Goal: Transaction & Acquisition: Purchase product/service

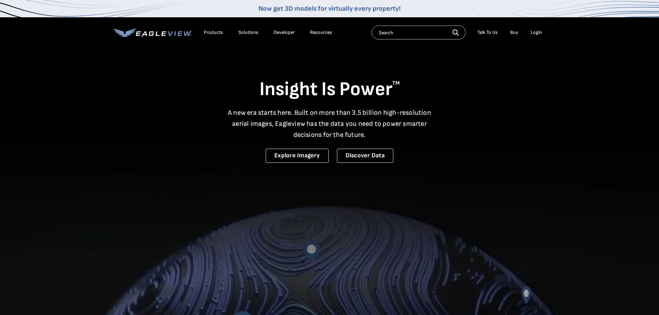
click at [537, 30] on div "Login" at bounding box center [536, 32] width 11 height 6
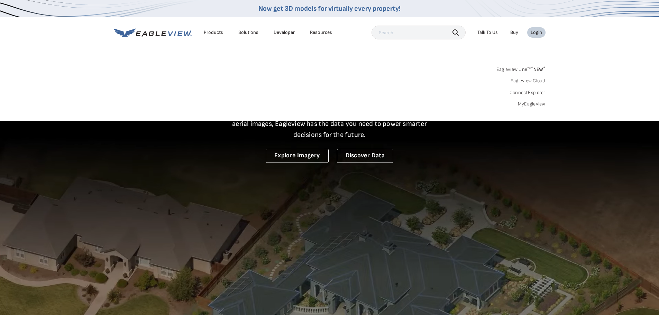
click at [536, 31] on div "Login" at bounding box center [536, 32] width 11 height 6
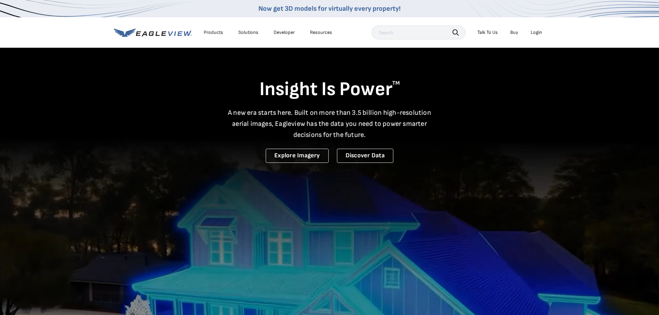
click at [536, 31] on div "Login" at bounding box center [536, 32] width 11 height 6
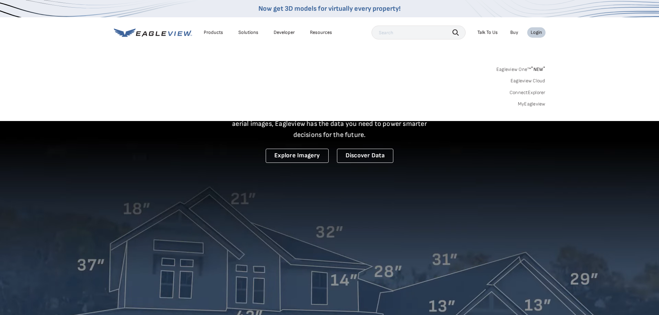
click at [528, 105] on link "MyEagleview" at bounding box center [532, 104] width 28 height 6
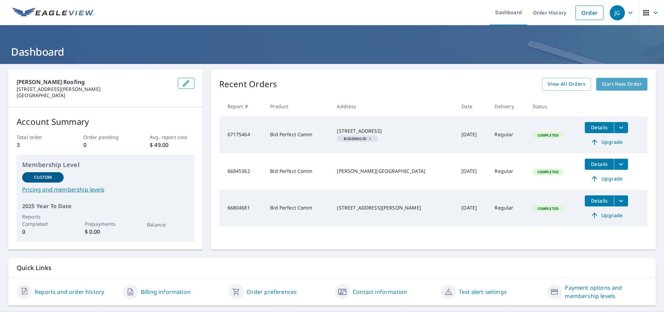
click at [608, 82] on span "Start New Order" at bounding box center [622, 84] width 40 height 9
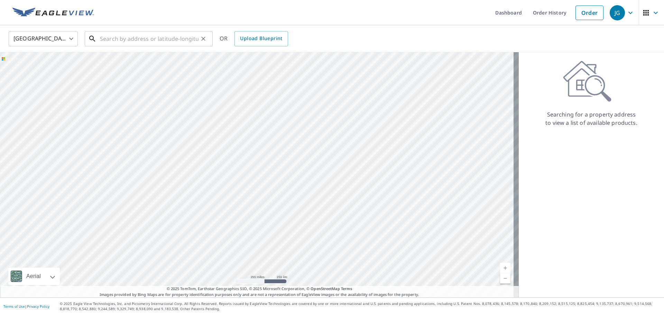
click at [120, 40] on input "text" at bounding box center [149, 38] width 99 height 19
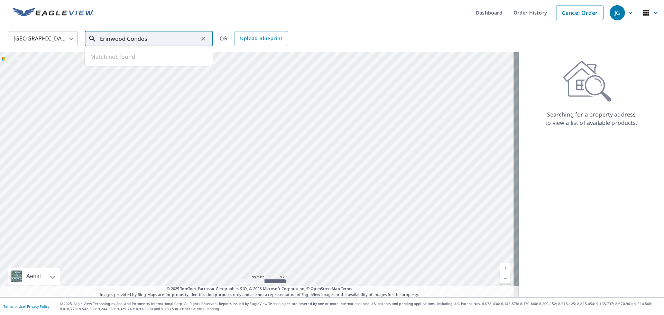
click at [182, 35] on input "Erinwood Condos" at bounding box center [149, 38] width 99 height 19
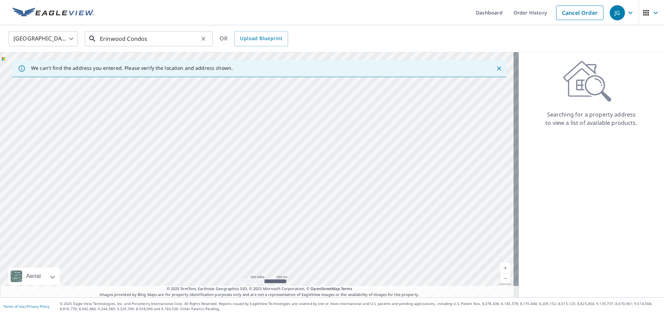
click at [177, 39] on input "Erinwood Condos" at bounding box center [149, 38] width 99 height 19
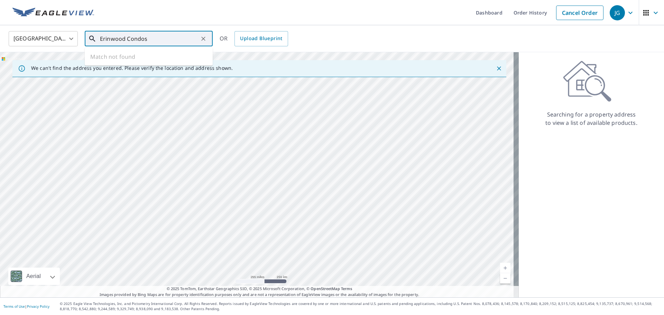
click at [177, 39] on input "Erinwood Condos" at bounding box center [149, 38] width 99 height 19
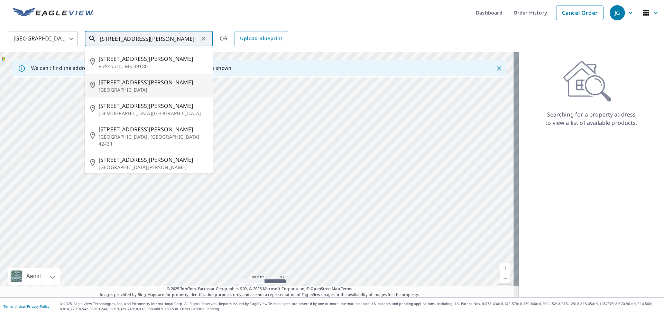
click at [166, 82] on span "[STREET_ADDRESS][PERSON_NAME]" at bounding box center [153, 82] width 109 height 8
type input "[STREET_ADDRESS][PERSON_NAME]"
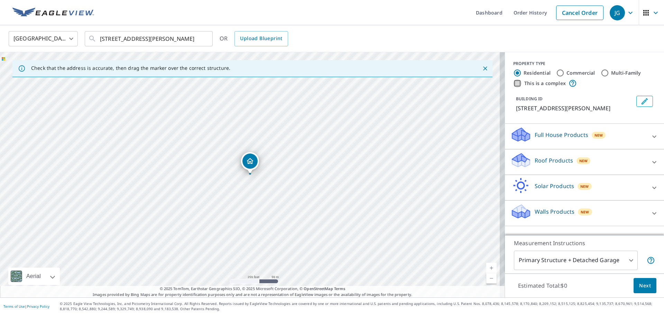
click at [514, 83] on input "This is a complex" at bounding box center [518, 83] width 8 height 8
checkbox input "true"
radio input "false"
radio input "true"
type input "4"
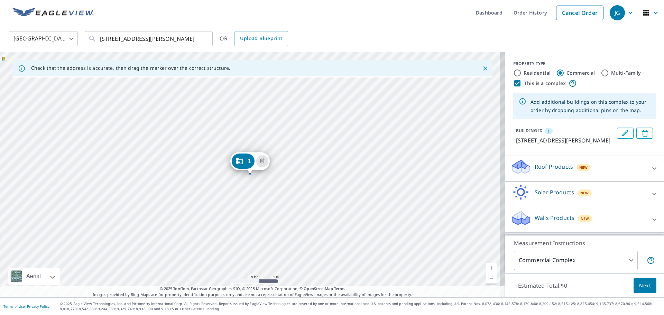
scroll to position [6, 0]
click at [651, 170] on icon at bounding box center [655, 168] width 8 height 8
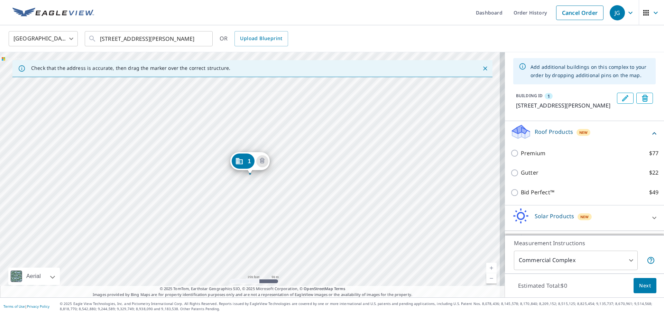
scroll to position [65, 0]
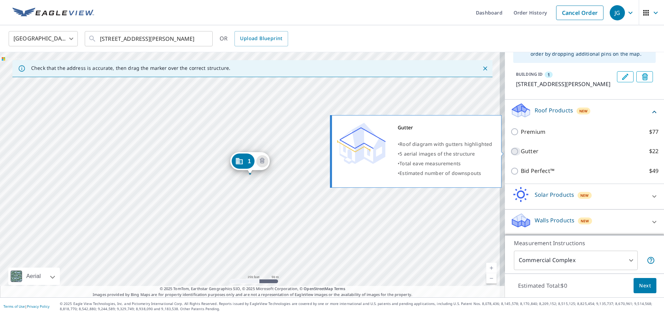
click at [511, 152] on input "Gutter $22" at bounding box center [516, 151] width 10 height 8
checkbox input "true"
type input "2"
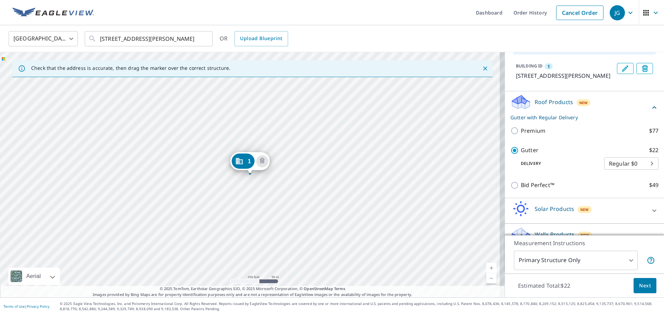
click at [643, 173] on body "JG JG Dashboard Order History Cancel Order JG United States [GEOGRAPHIC_DATA] ​…" at bounding box center [332, 157] width 664 height 315
click at [643, 173] on li "Regular $0" at bounding box center [621, 172] width 54 height 12
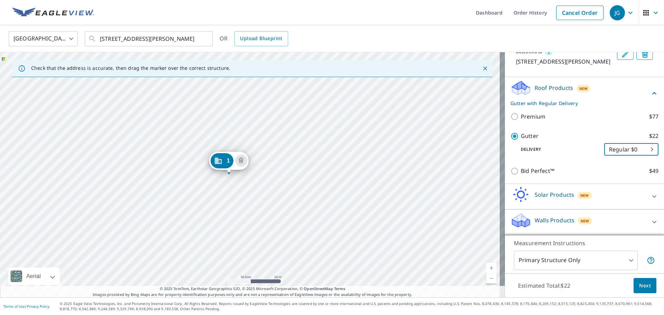
scroll to position [0, 0]
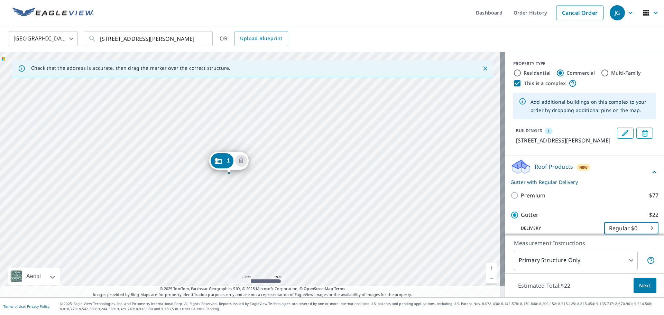
click at [620, 260] on body "JG JG Dashboard Order History Cancel Order JG United States [GEOGRAPHIC_DATA] ​…" at bounding box center [332, 157] width 664 height 315
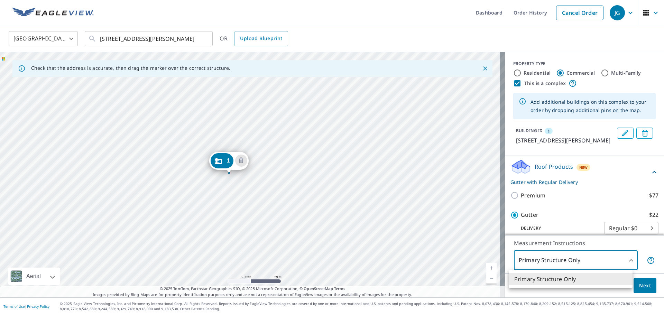
click at [620, 260] on div at bounding box center [332, 157] width 664 height 315
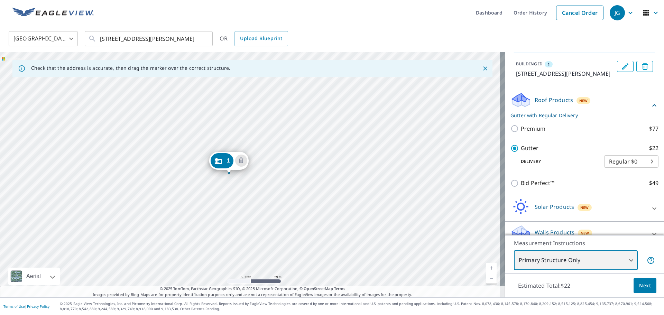
scroll to position [87, 0]
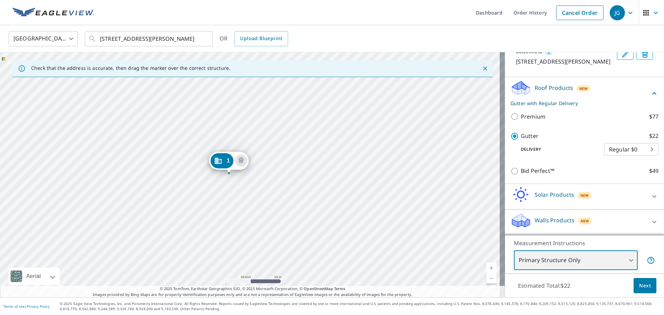
click at [243, 176] on div "1 [STREET_ADDRESS][PERSON_NAME]" at bounding box center [252, 174] width 505 height 245
click at [245, 175] on div "1 [STREET_ADDRESS][PERSON_NAME]" at bounding box center [252, 174] width 505 height 245
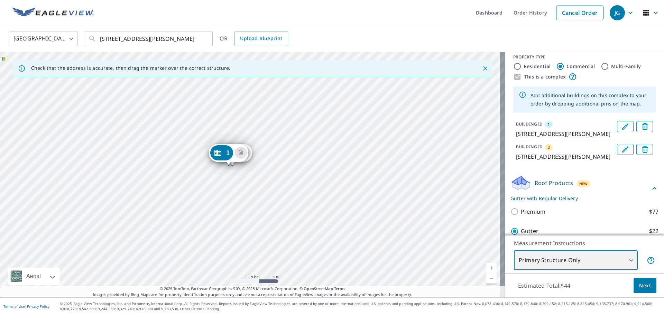
scroll to position [0, 0]
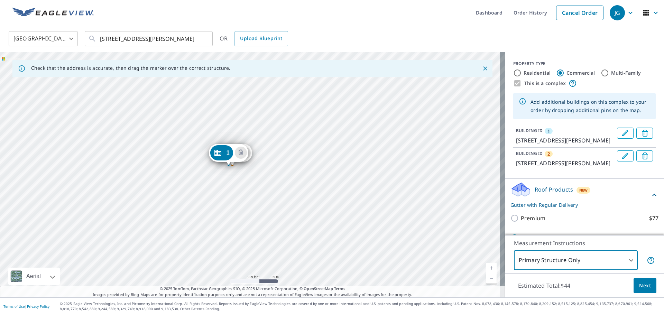
click at [601, 73] on input "Multi-Family" at bounding box center [605, 73] width 8 height 8
radio input "true"
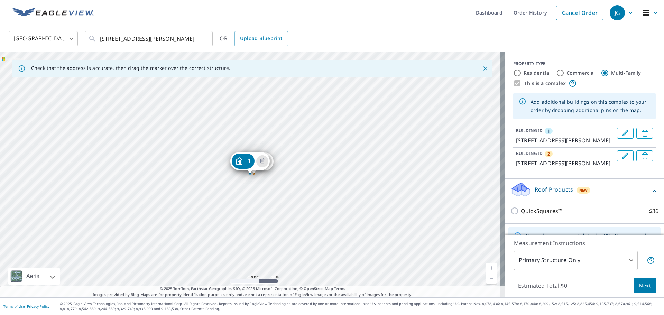
click at [514, 81] on div "This is a complex" at bounding box center [585, 83] width 143 height 8
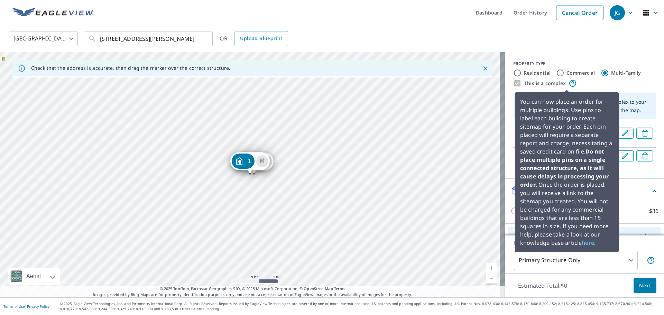
click at [569, 84] on icon at bounding box center [573, 83] width 8 height 8
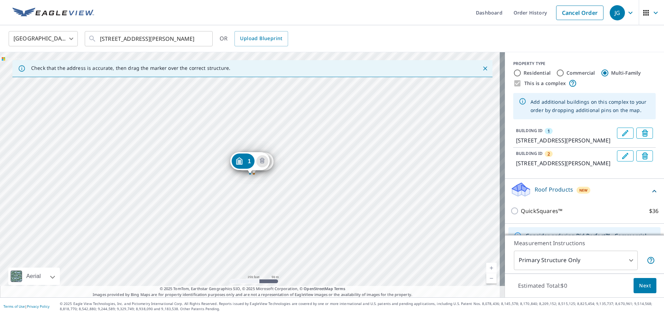
click at [557, 72] on input "Commercial" at bounding box center [561, 73] width 8 height 8
radio input "true"
type input "4"
click at [642, 133] on icon "Delete building 1" at bounding box center [646, 134] width 8 height 8
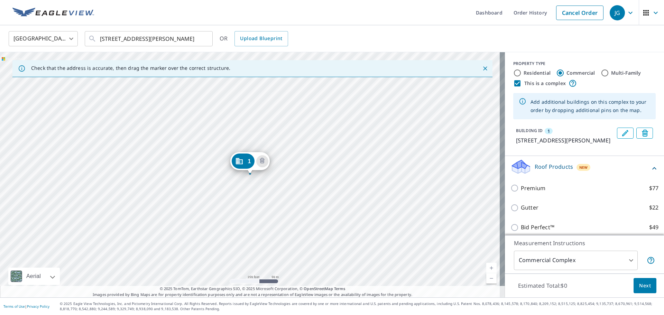
click at [641, 129] on span "Delete building 1" at bounding box center [645, 133] width 8 height 10
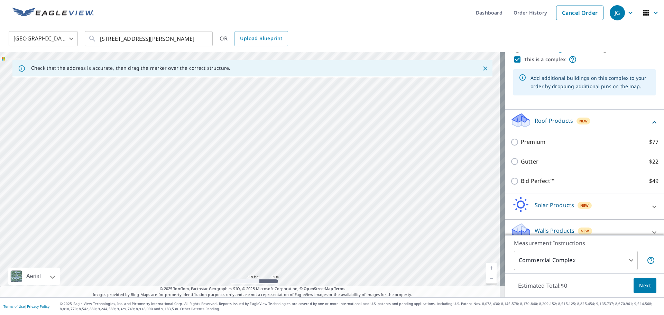
scroll to position [34, 0]
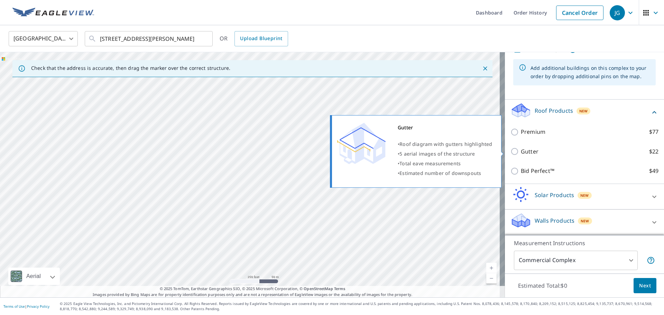
click at [521, 151] on p "Gutter" at bounding box center [530, 151] width 18 height 9
click at [521, 151] on input "Gutter $22" at bounding box center [516, 151] width 10 height 8
checkbox input "true"
type input "2"
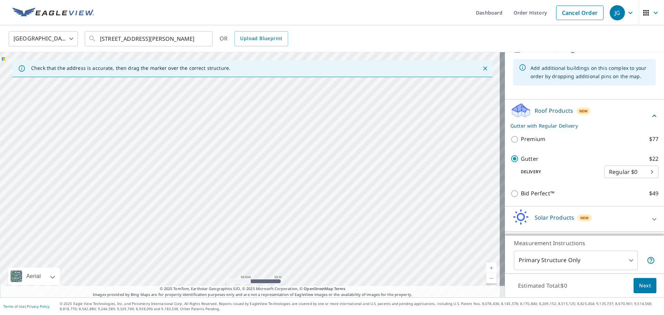
click at [197, 115] on div at bounding box center [252, 174] width 505 height 245
type input "[STREET_ADDRESS][PERSON_NAME]"
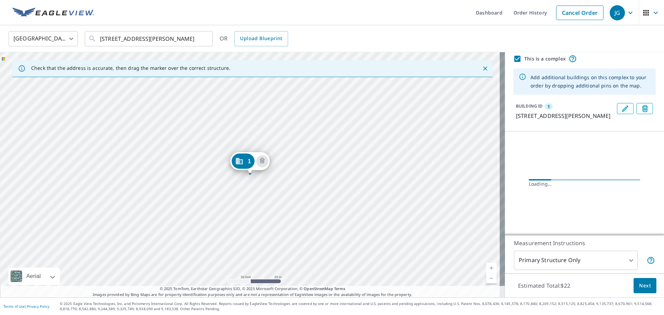
scroll to position [33, 0]
click at [240, 217] on div "1 [STREET_ADDRESS][PERSON_NAME]" at bounding box center [252, 174] width 505 height 245
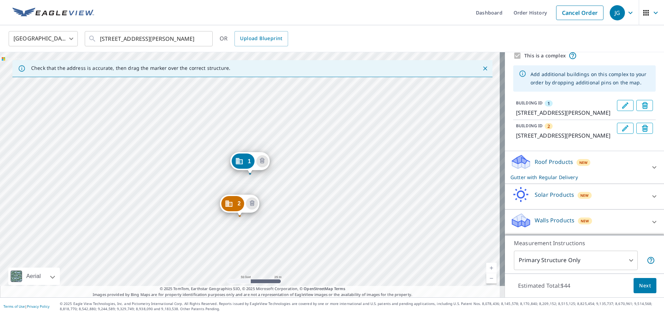
click at [230, 267] on div "2 [STREET_ADDRESS][PERSON_NAME] 1 [STREET_ADDRESS]" at bounding box center [252, 174] width 505 height 245
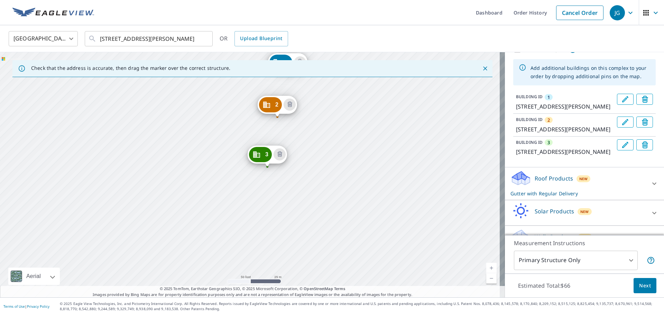
drag, startPoint x: 322, startPoint y: 194, endPoint x: 344, endPoint y: 148, distance: 51.1
click at [344, 148] on div "2 [STREET_ADDRESS][PERSON_NAME] 3 [STREET_ADDRESS] 1 [STREET_ADDRESS]" at bounding box center [252, 174] width 505 height 245
click at [261, 205] on div "2 [STREET_ADDRESS][PERSON_NAME] 3 [STREET_ADDRESS] 1 [STREET_ADDRESS]" at bounding box center [252, 174] width 505 height 245
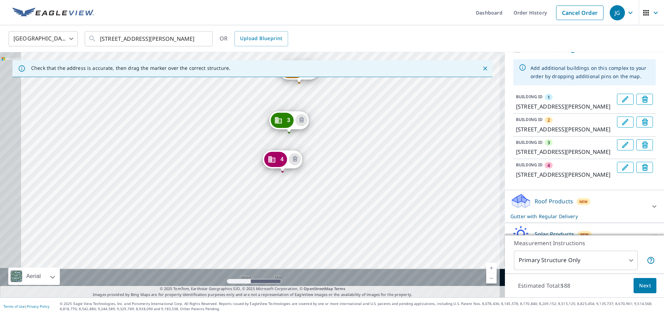
drag, startPoint x: 360, startPoint y: 102, endPoint x: 377, endPoint y: 84, distance: 24.7
click at [377, 84] on div "2 [STREET_ADDRESS] 3 [STREET_ADDRESS] 4 [STREET_ADDRESS] 1 [STREET_ADDRESS]" at bounding box center [252, 174] width 505 height 245
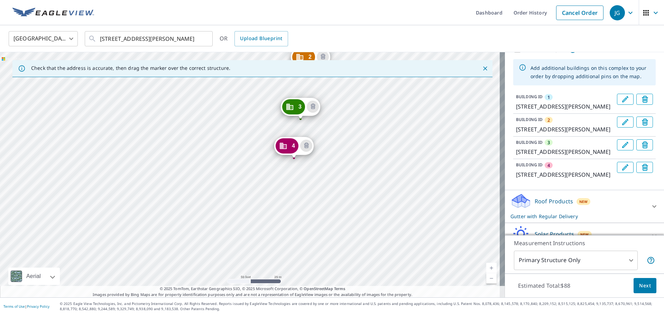
click at [296, 199] on div "2 [STREET_ADDRESS] 3 [STREET_ADDRESS] 4 [STREET_ADDRESS] 1 [STREET_ADDRESS]" at bounding box center [252, 174] width 505 height 245
click at [293, 200] on div "2 [STREET_ADDRESS] 3 [STREET_ADDRESS] 4 [STREET_ADDRESS] 1 [STREET_ADDRESS]" at bounding box center [252, 174] width 505 height 245
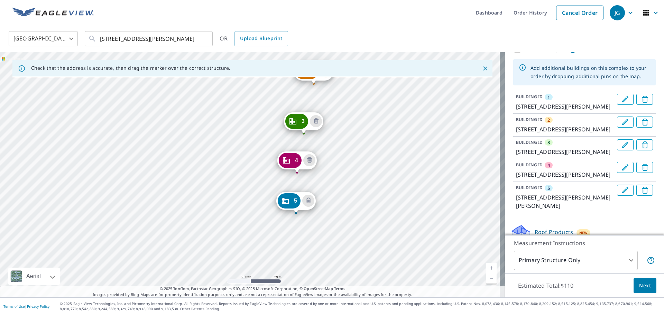
drag, startPoint x: 343, startPoint y: 126, endPoint x: 365, endPoint y: 103, distance: 31.8
click at [365, 103] on div "2 [STREET_ADDRESS][PERSON_NAME] 3 [STREET_ADDRESS] 4 [STREET_ADDRESS] 5 [STREET…" at bounding box center [252, 174] width 505 height 245
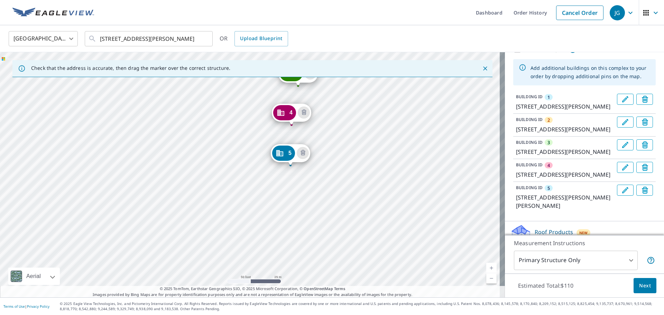
click at [349, 167] on div "2 [STREET_ADDRESS][PERSON_NAME] 3 [STREET_ADDRESS] 4 [STREET_ADDRESS] 5 [STREET…" at bounding box center [252, 174] width 505 height 245
click at [318, 200] on div "2 [STREET_ADDRESS][PERSON_NAME] 3 [STREET_ADDRESS] 4 [STREET_ADDRESS] 5 [STREET…" at bounding box center [252, 174] width 505 height 245
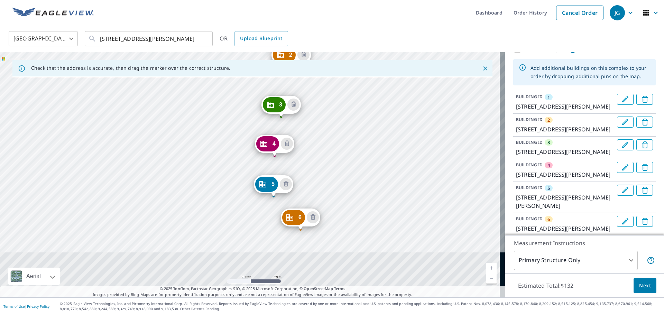
click at [361, 84] on div "2 [STREET_ADDRESS][PERSON_NAME] 3 [STREET_ADDRESS] 4 [STREET_ADDRESS] 5 [STREET…" at bounding box center [252, 174] width 505 height 245
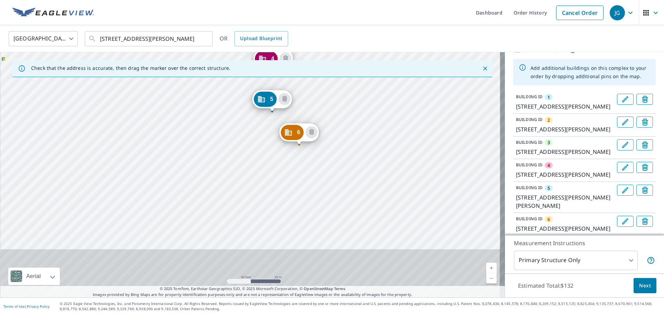
click at [347, 147] on div "2 [STREET_ADDRESS][PERSON_NAME] 3 [STREET_ADDRESS] 4 [STREET_ADDRESS] 5 [STREET…" at bounding box center [252, 174] width 505 height 245
